Goal: Complete application form

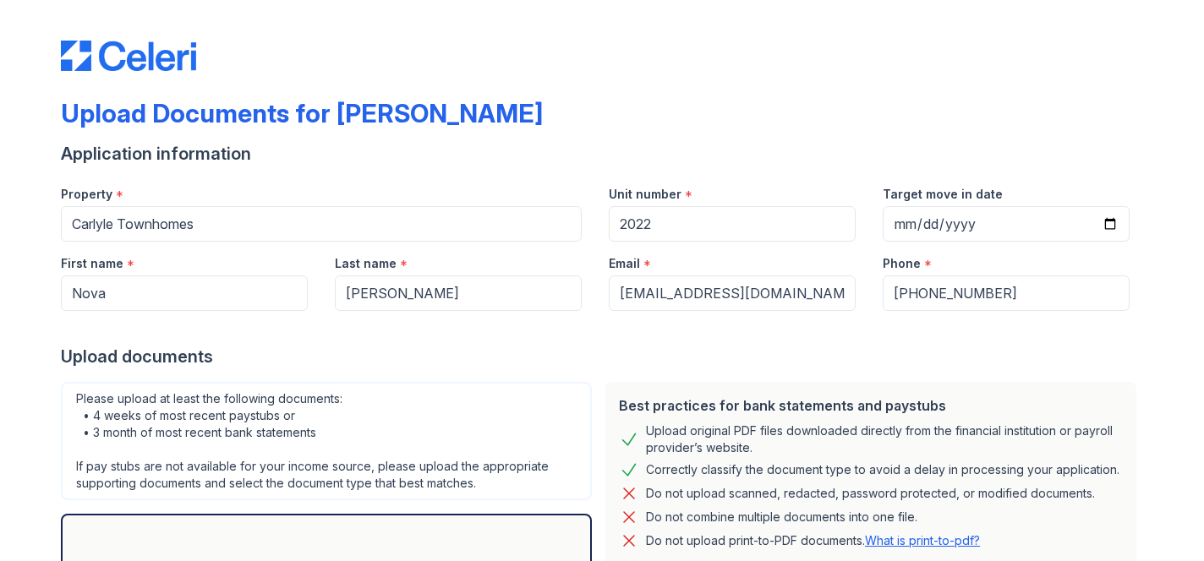
select select "offer_letter"
select select "other"
select select "bank_statement"
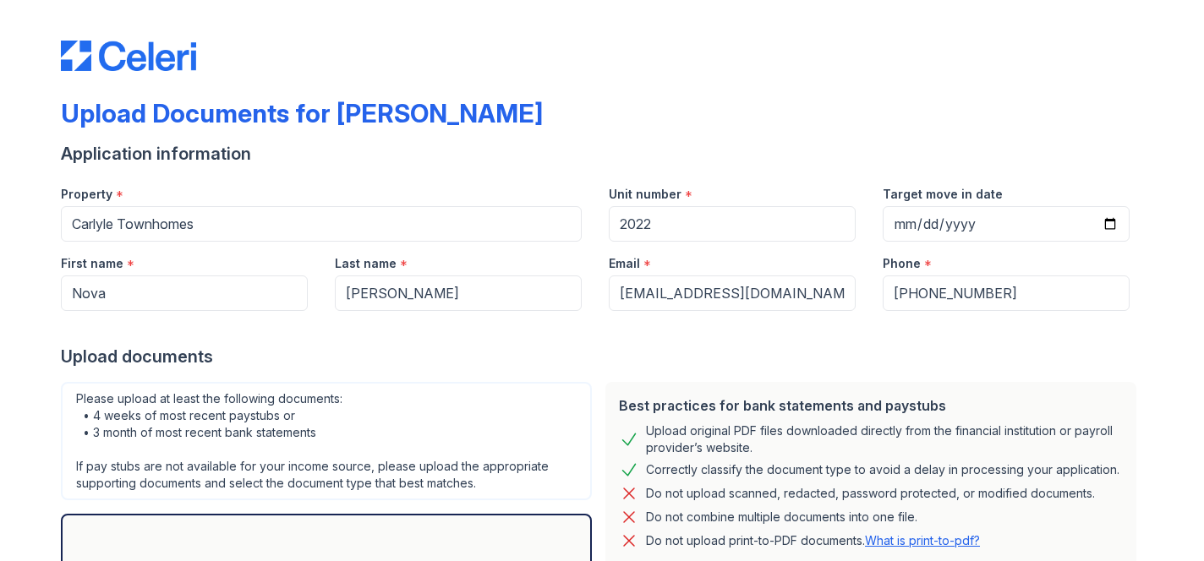
select select "paystub"
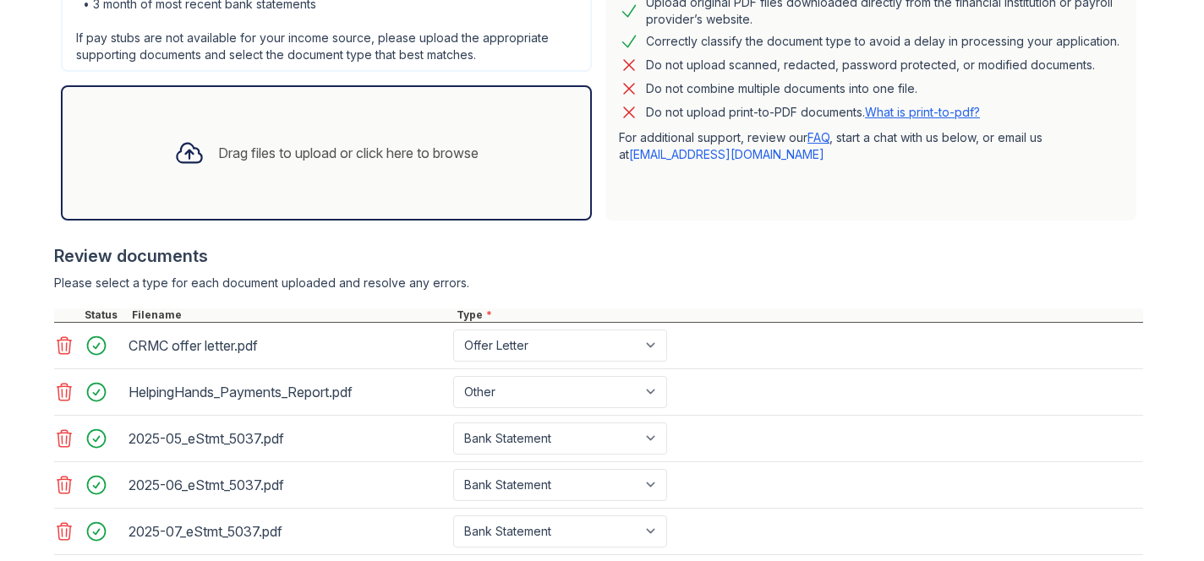
scroll to position [631, 0]
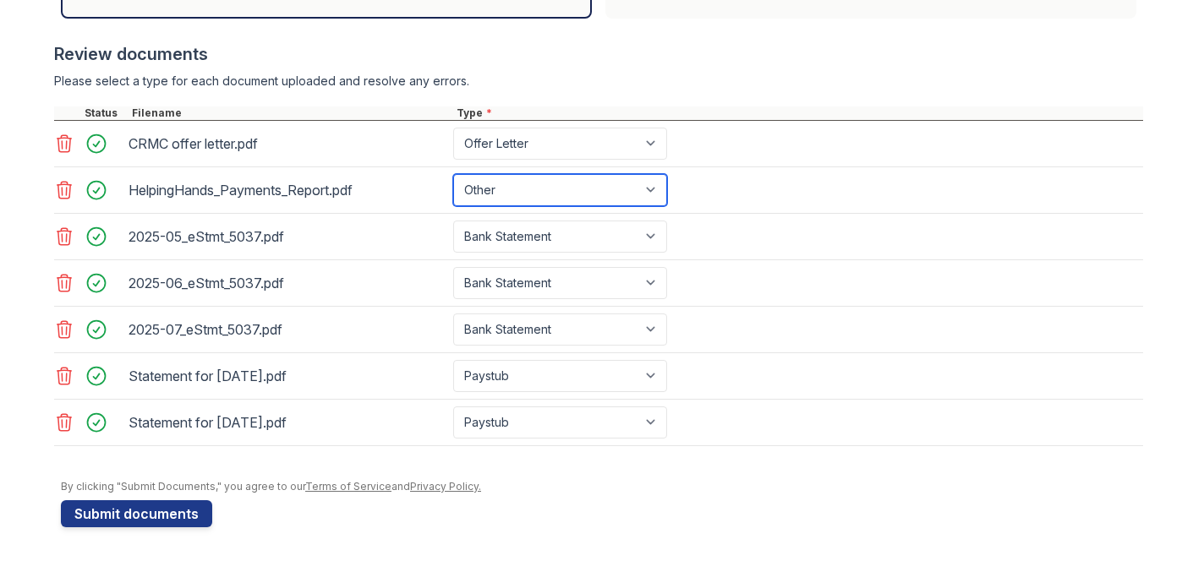
click at [487, 188] on select "Select type Paystub Bank Statement Offer Letter Tax Documents Benefit Award Let…" at bounding box center [560, 190] width 214 height 32
select select "bank_statement"
click at [453, 174] on select "Select type Paystub Bank Statement Offer Letter Tax Documents Benefit Award Let…" at bounding box center [560, 190] width 214 height 32
